Goal: Task Accomplishment & Management: Use online tool/utility

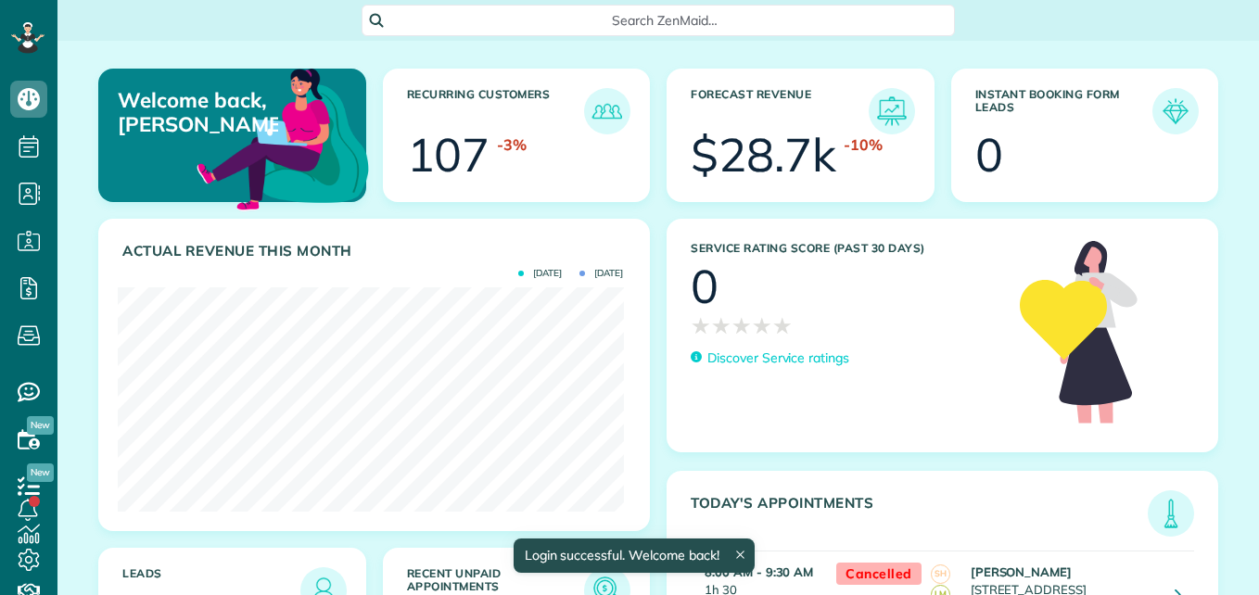
scroll to position [224, 505]
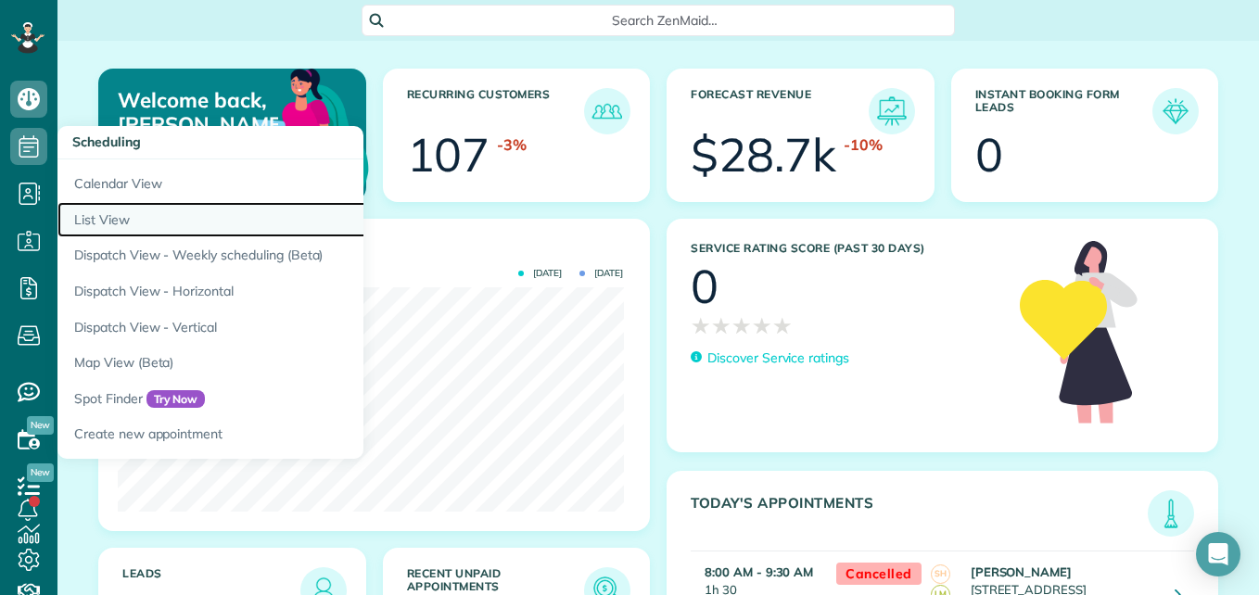
click at [103, 220] on link "List View" at bounding box center [289, 220] width 464 height 36
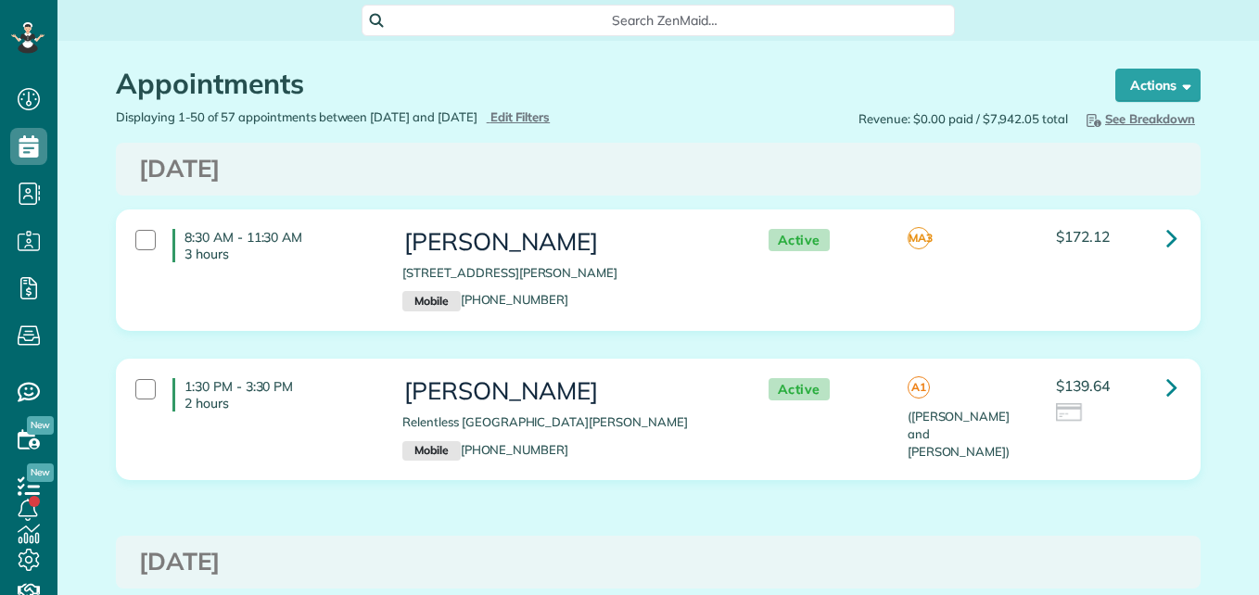
scroll to position [8, 8]
click at [195, 403] on p "2 hours" at bounding box center [280, 403] width 190 height 17
click at [1164, 88] on strong "Bulk Actions" at bounding box center [1134, 85] width 78 height 17
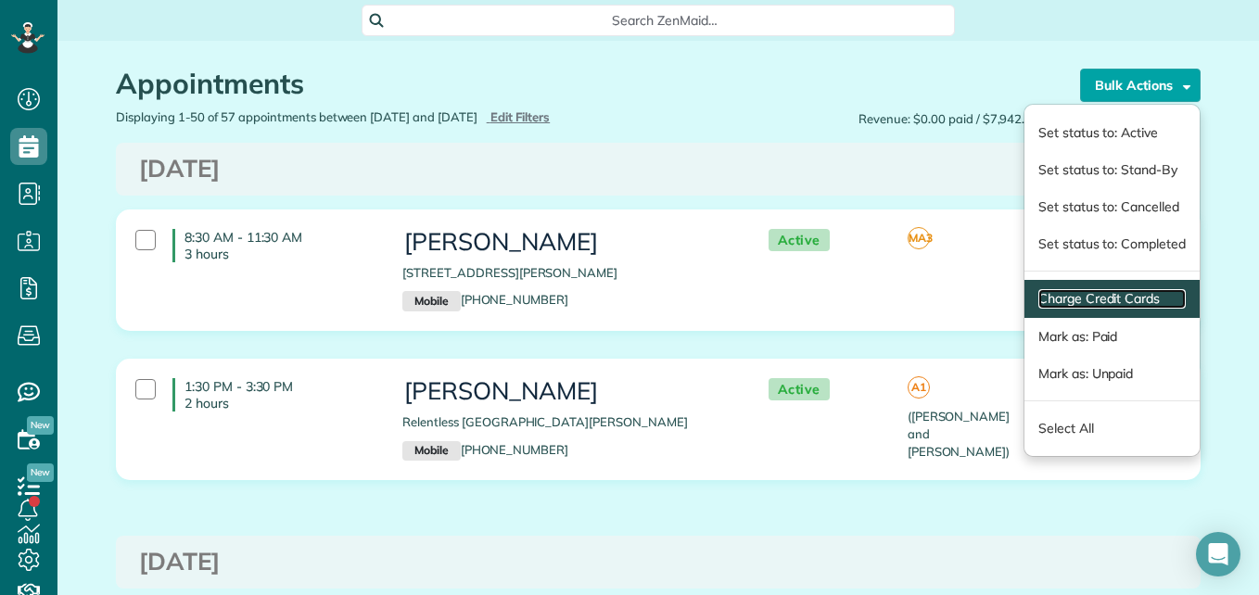
click at [1071, 299] on link "Charge Credit Cards" at bounding box center [1111, 298] width 147 height 19
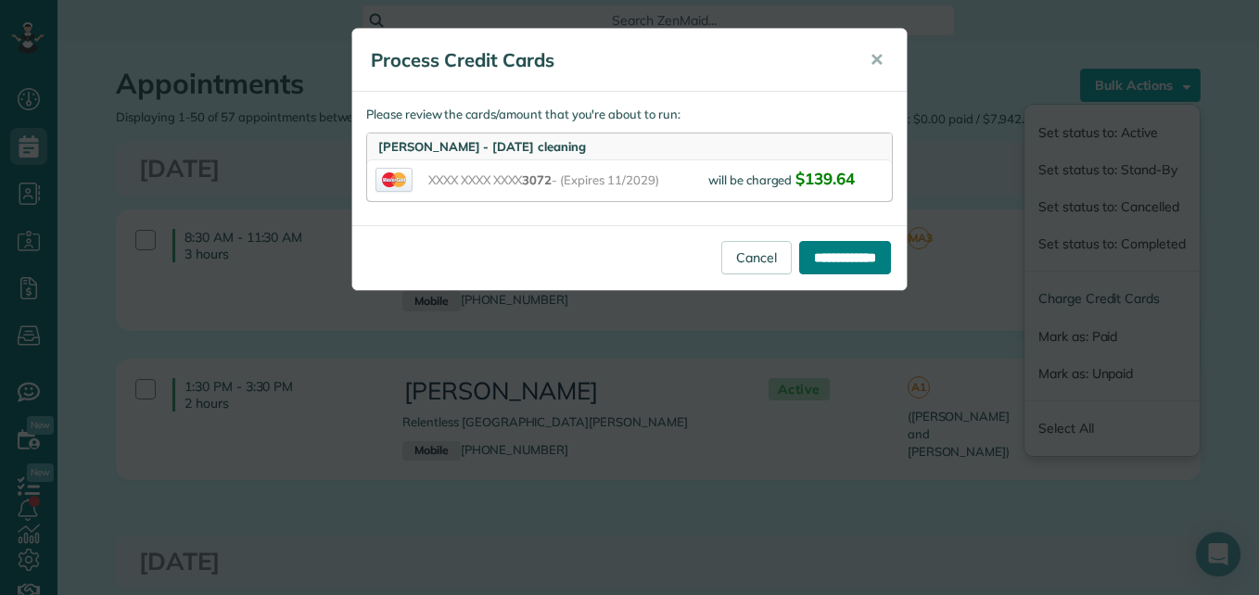
click at [856, 256] on input "**********" at bounding box center [845, 257] width 92 height 33
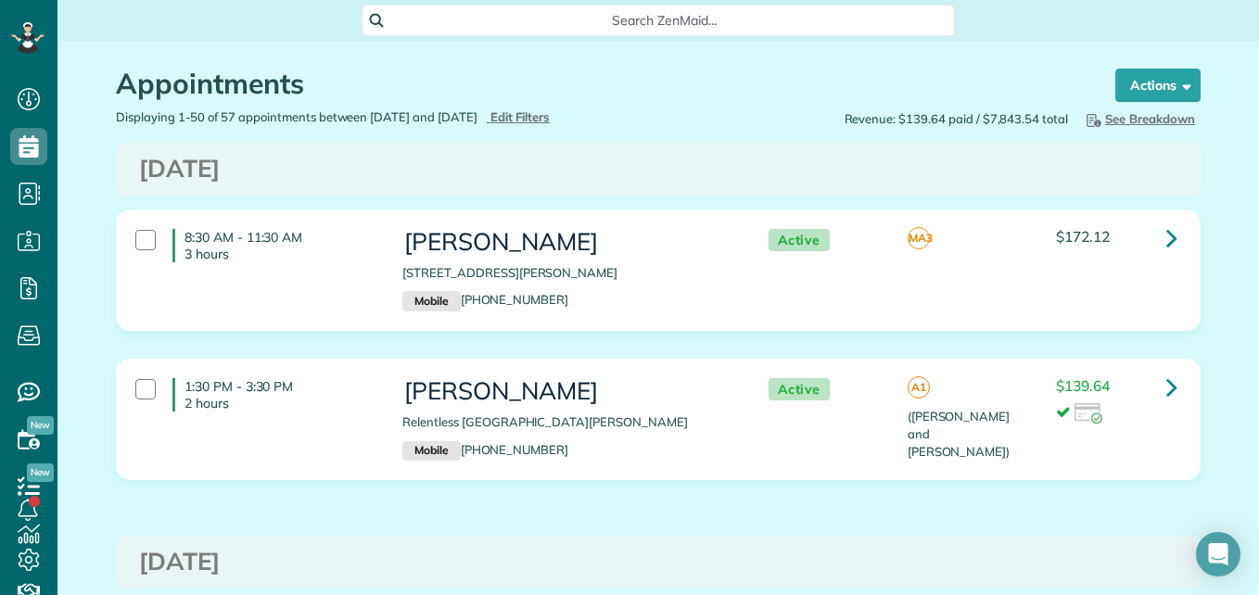
click at [297, 285] on div "8:30 AM - 11:30 AM 3 hours Brandi Lee 131 Hunter Hollow Drive Montgomery TX 773…" at bounding box center [655, 270] width 1069 height 101
click at [1156, 83] on strong "Bulk Actions" at bounding box center [1134, 85] width 78 height 17
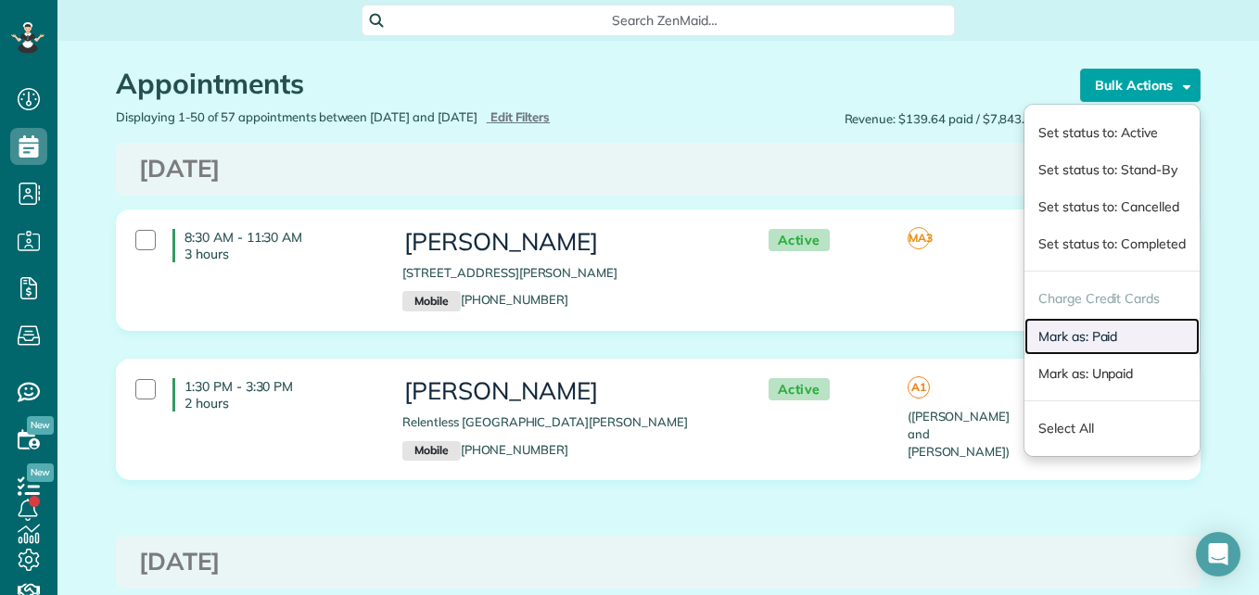
click at [1061, 339] on link "Mark as: Paid" at bounding box center [1112, 336] width 175 height 37
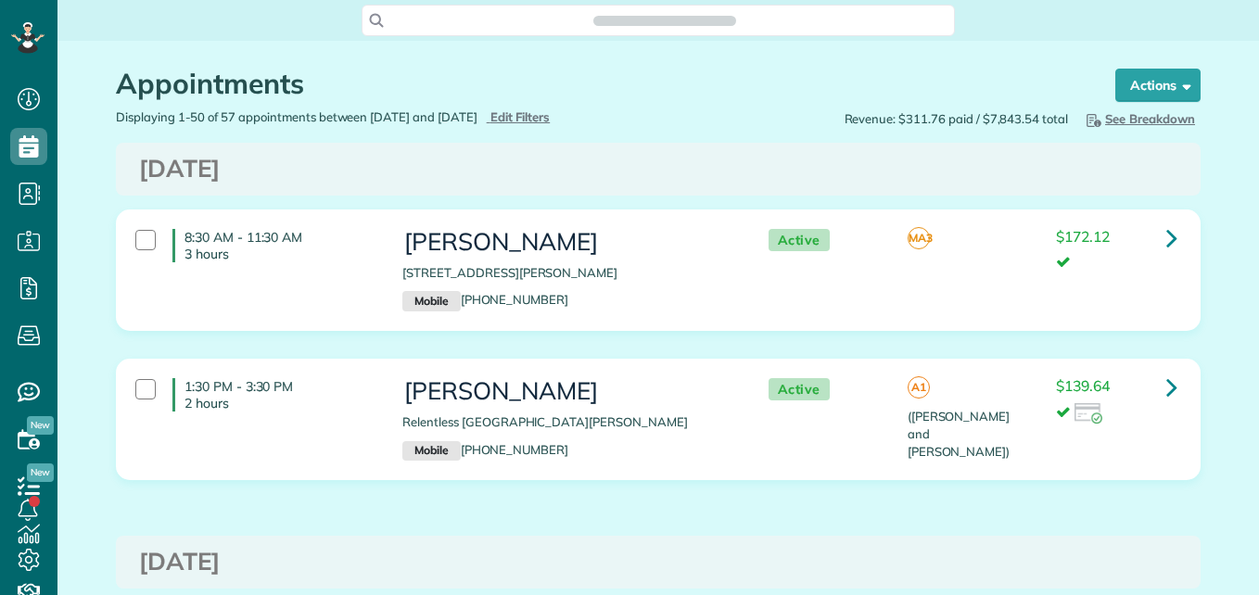
scroll to position [8, 8]
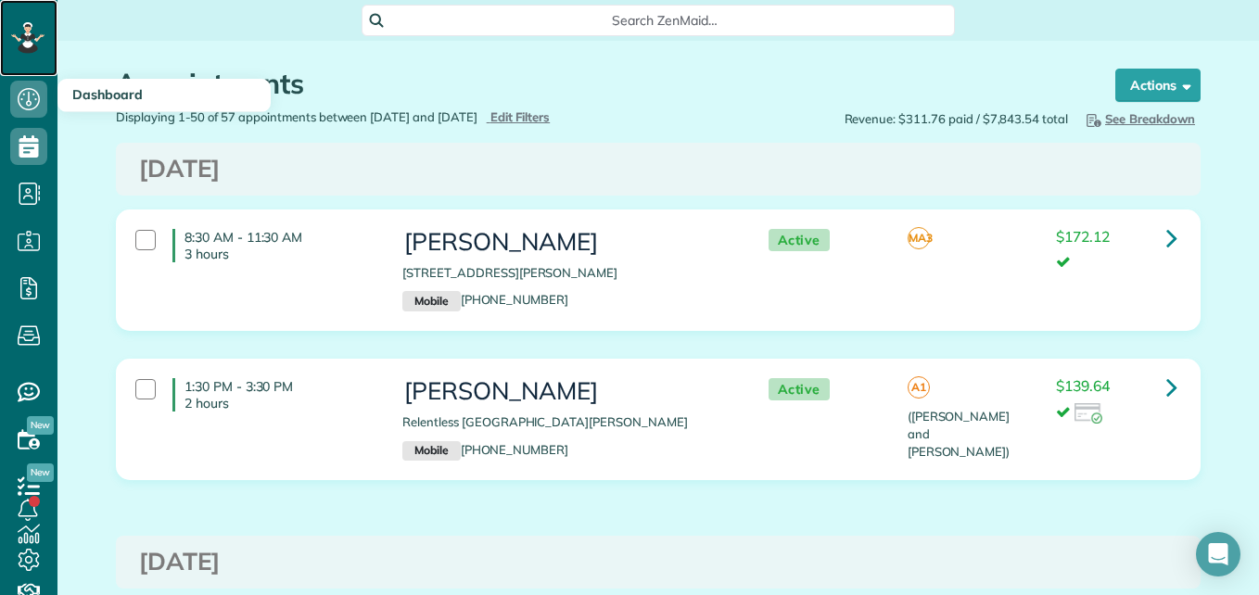
click at [20, 34] on icon at bounding box center [27, 38] width 33 height 32
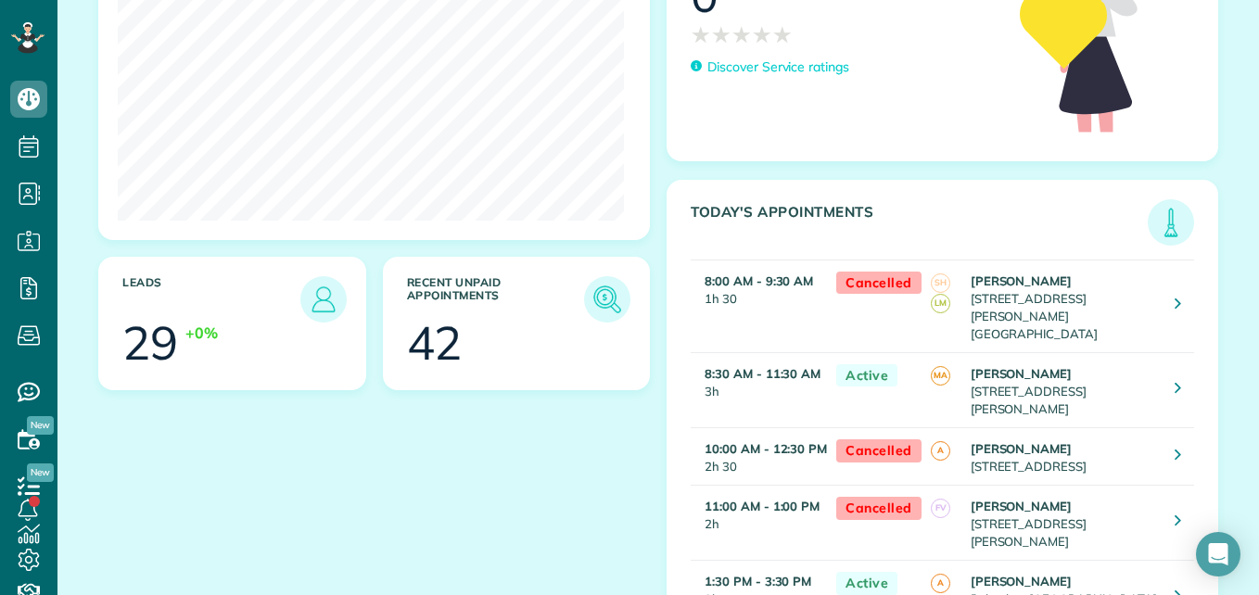
scroll to position [293, 0]
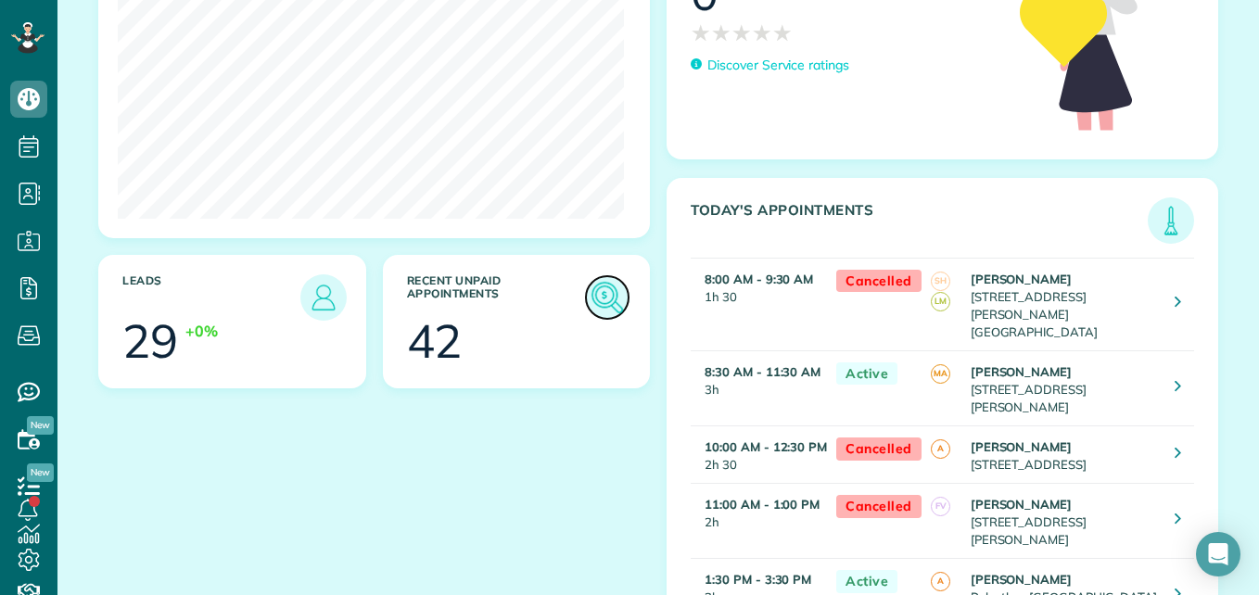
click at [603, 299] on img at bounding box center [607, 297] width 43 height 43
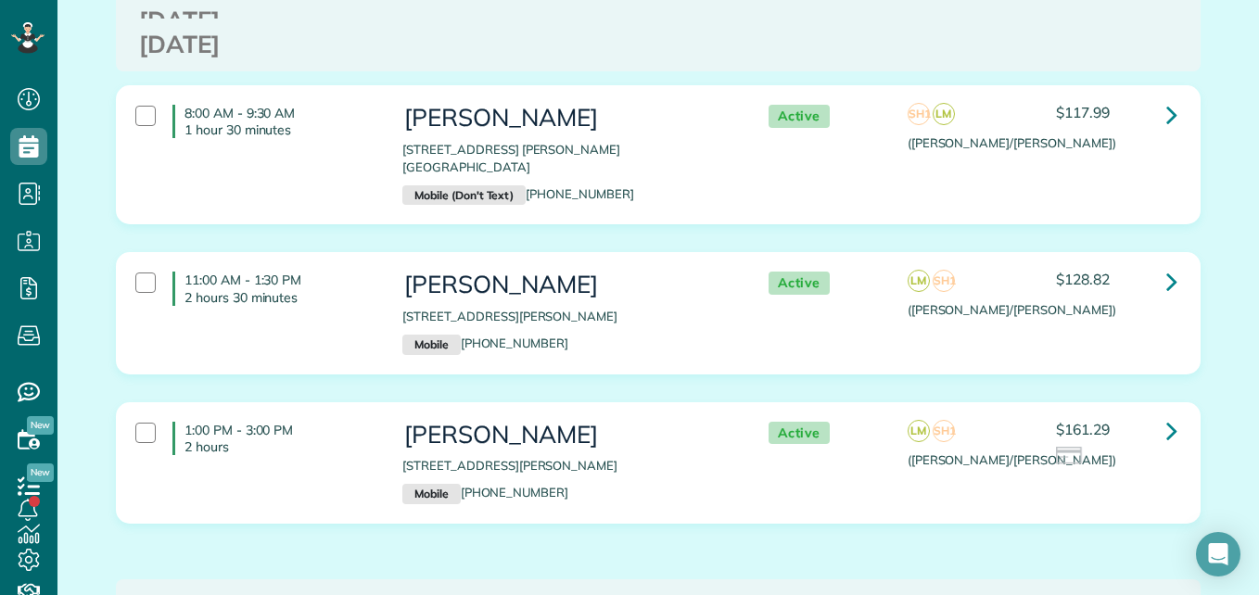
scroll to position [6784, 0]
